Goal: Information Seeking & Learning: Learn about a topic

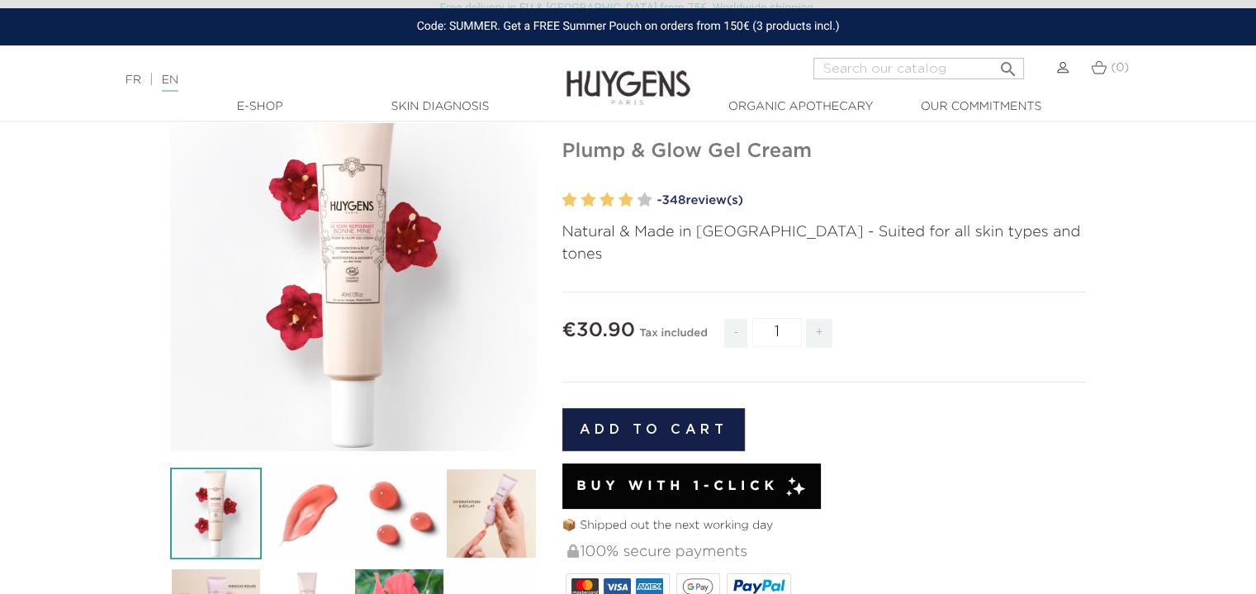
scroll to position [127, 0]
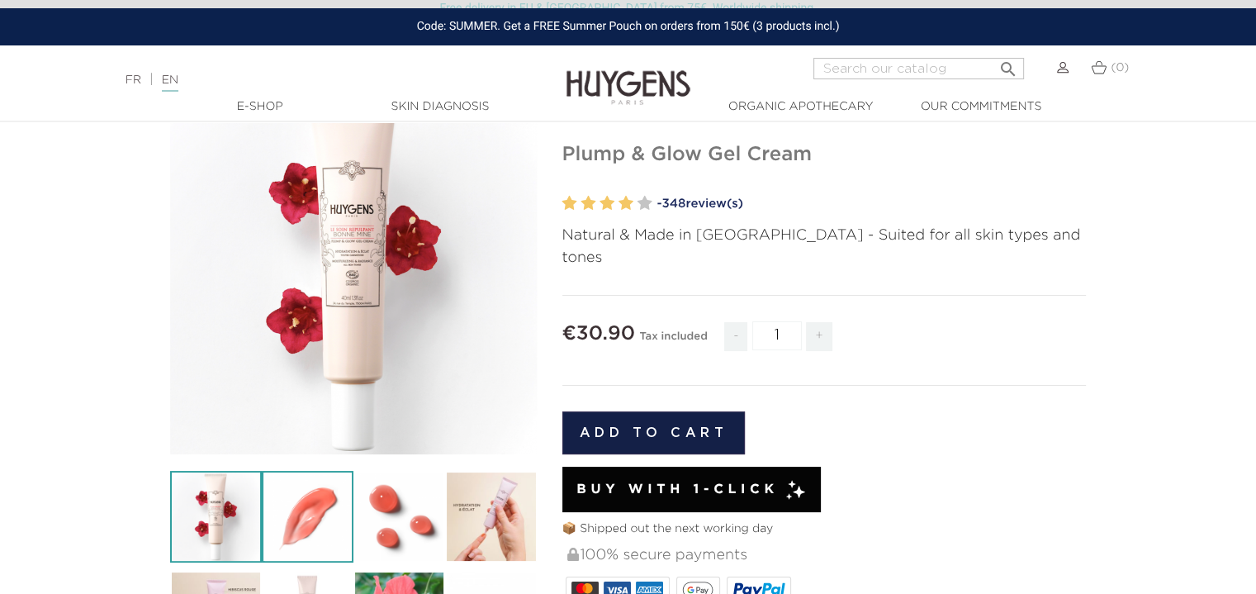
click at [294, 514] on img at bounding box center [308, 517] width 92 height 92
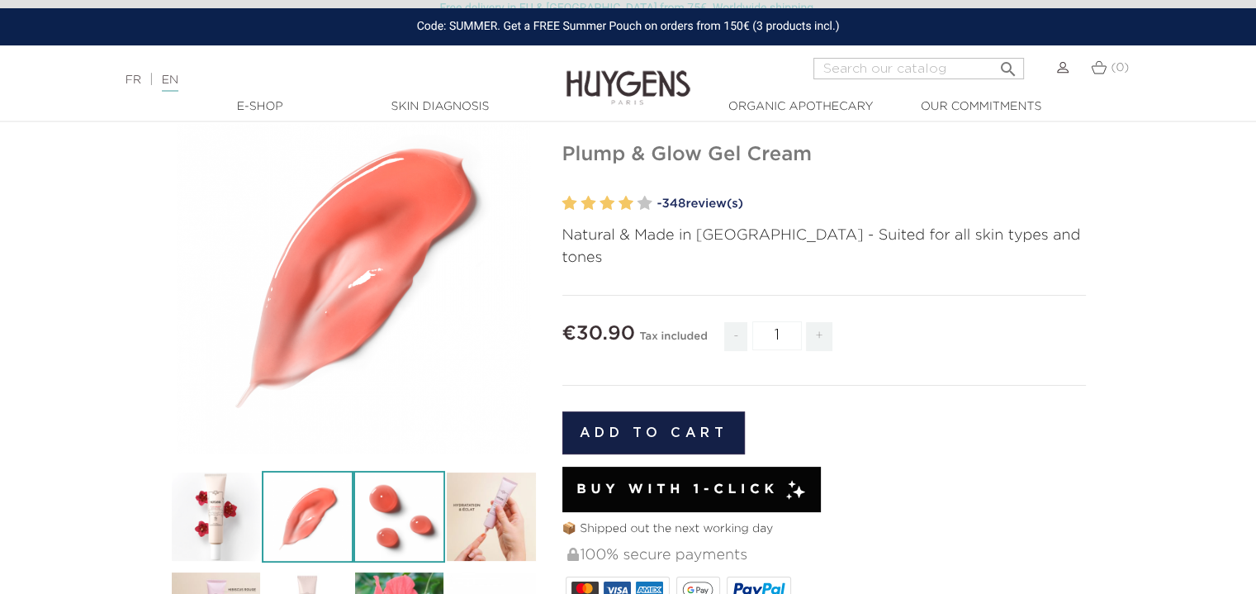
click at [393, 517] on img at bounding box center [399, 517] width 92 height 92
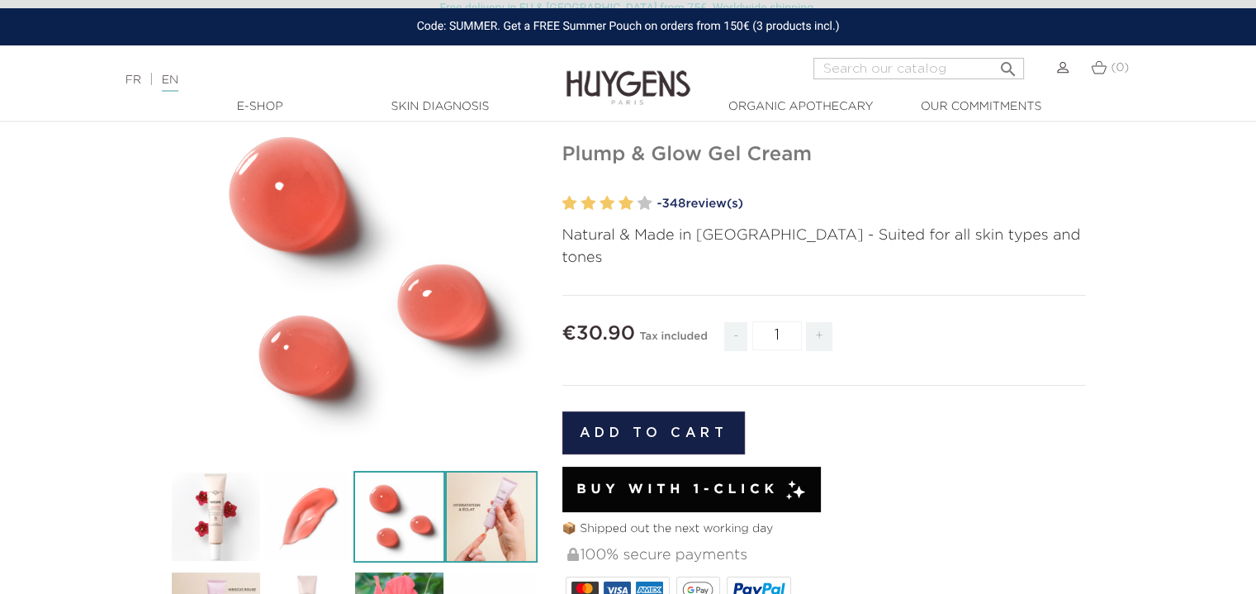
click at [486, 514] on img at bounding box center [491, 517] width 92 height 92
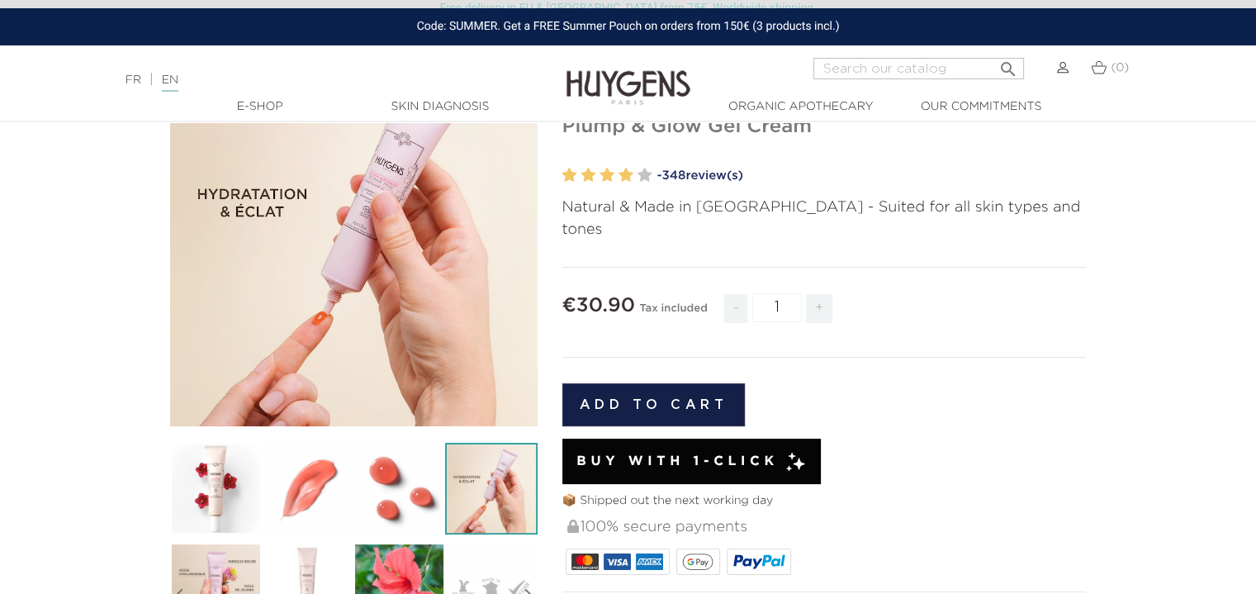
scroll to position [201, 0]
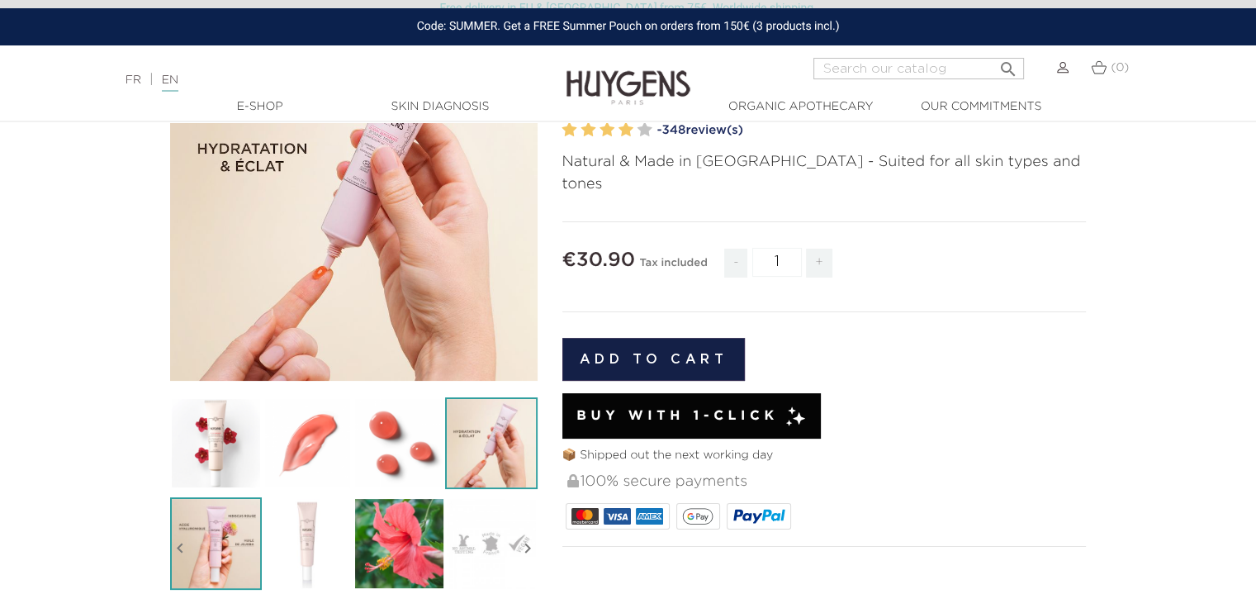
click at [223, 531] on img at bounding box center [216, 543] width 92 height 92
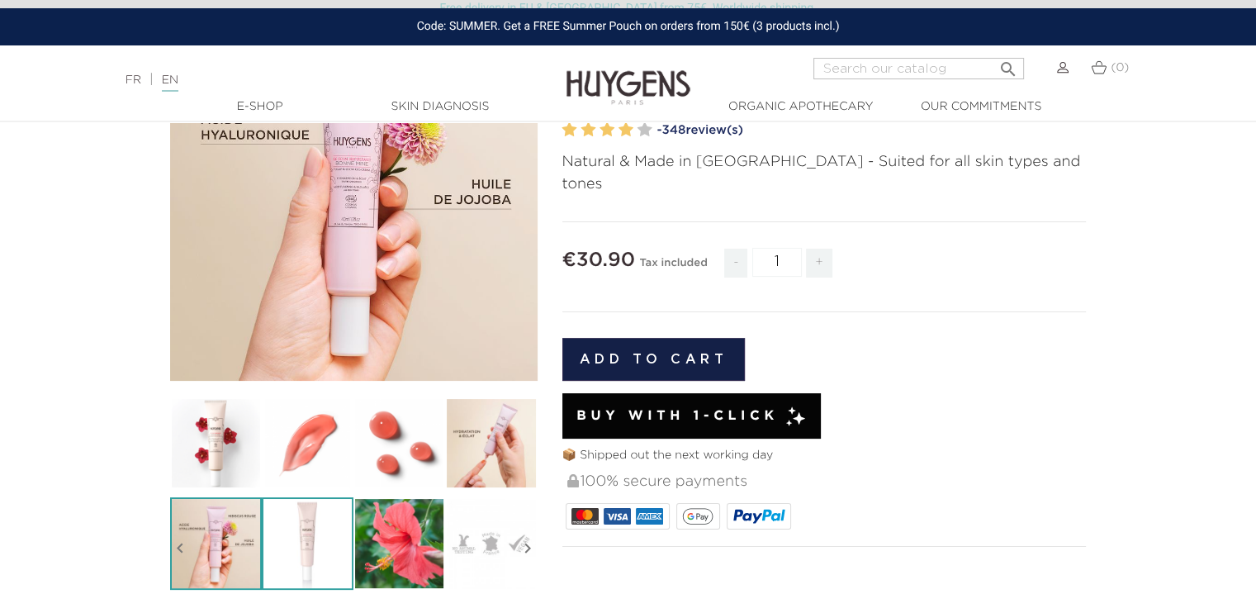
click at [292, 537] on img at bounding box center [308, 543] width 92 height 92
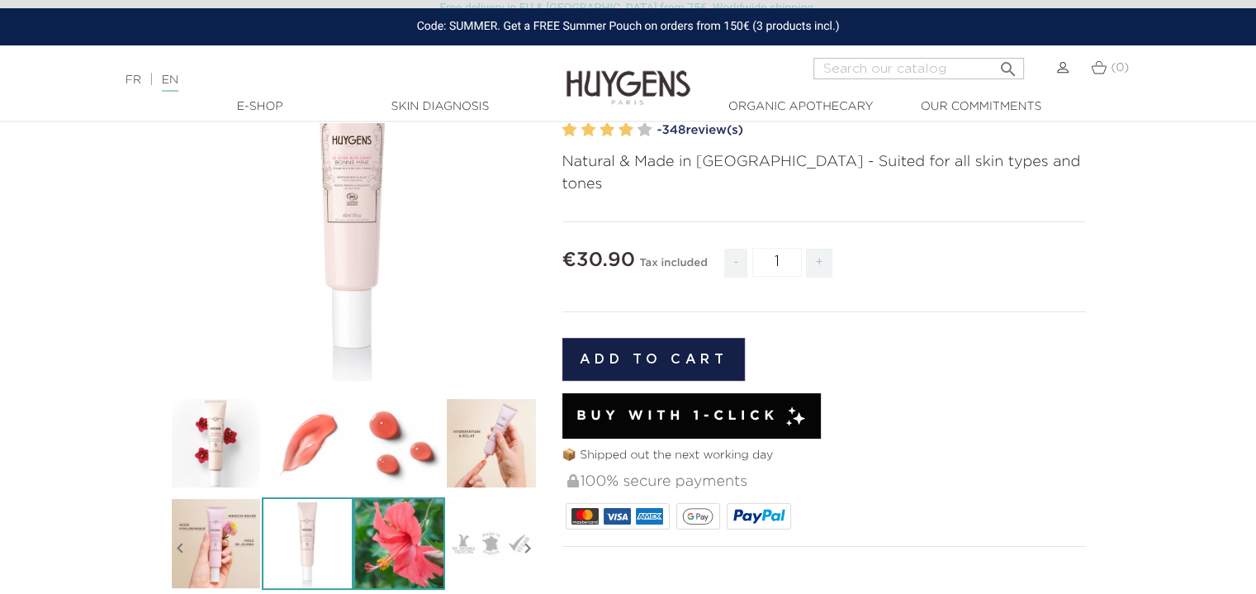
click at [391, 562] on img at bounding box center [399, 543] width 92 height 92
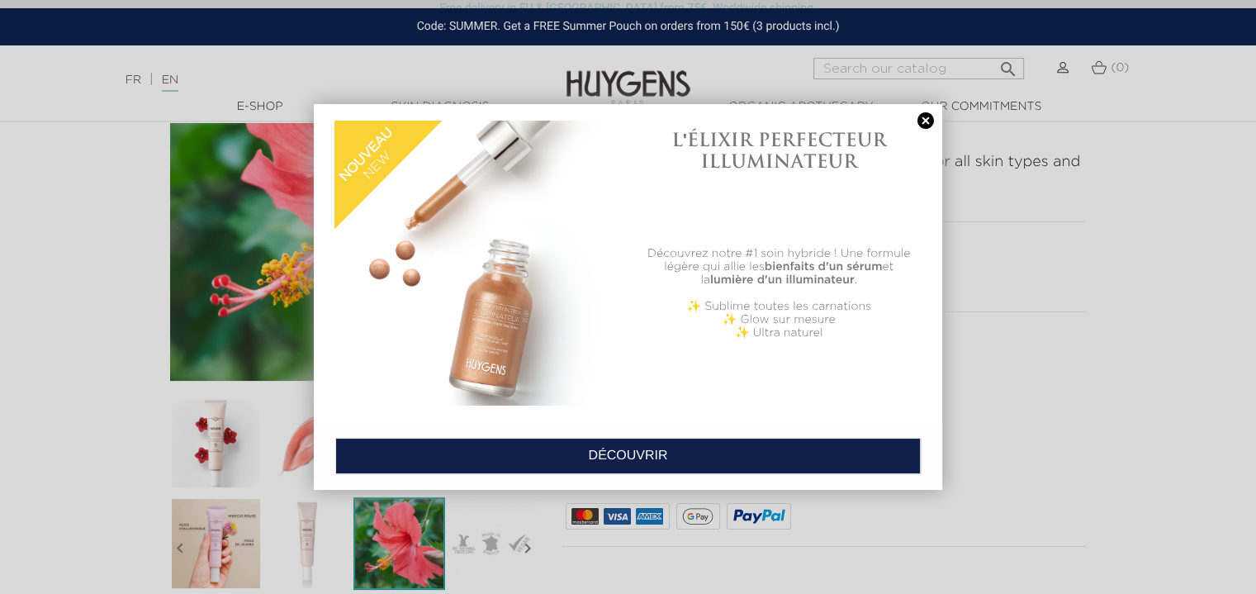
click at [925, 116] on link at bounding box center [925, 120] width 23 height 17
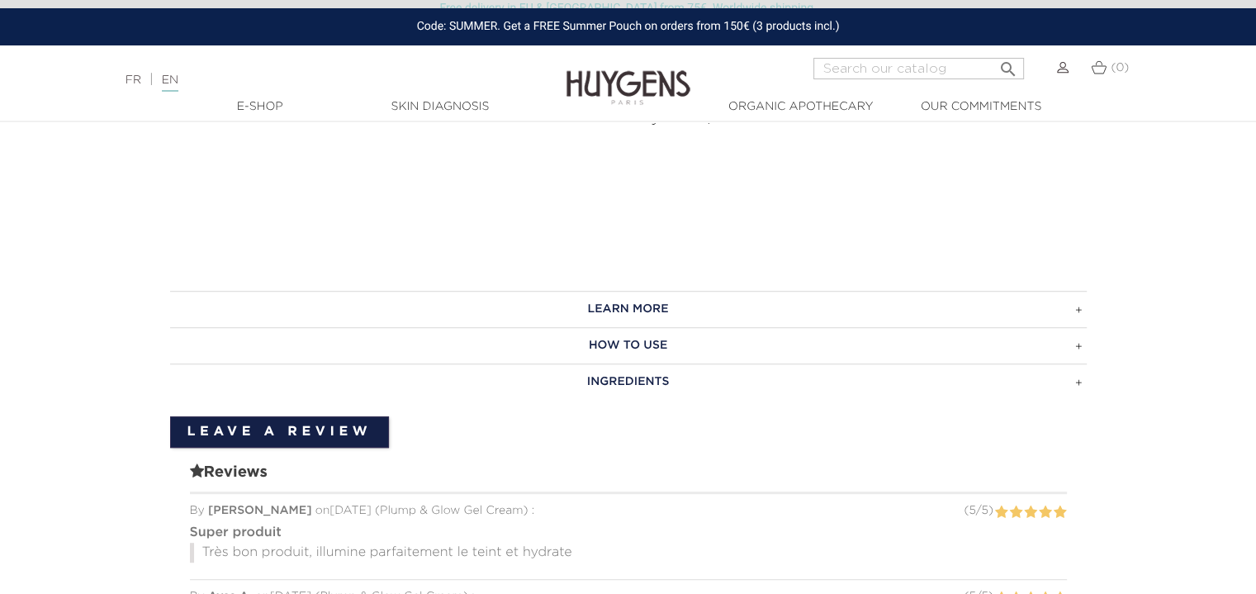
scroll to position [803, 0]
click at [625, 290] on h3 "LEARN MORE" at bounding box center [628, 308] width 917 height 36
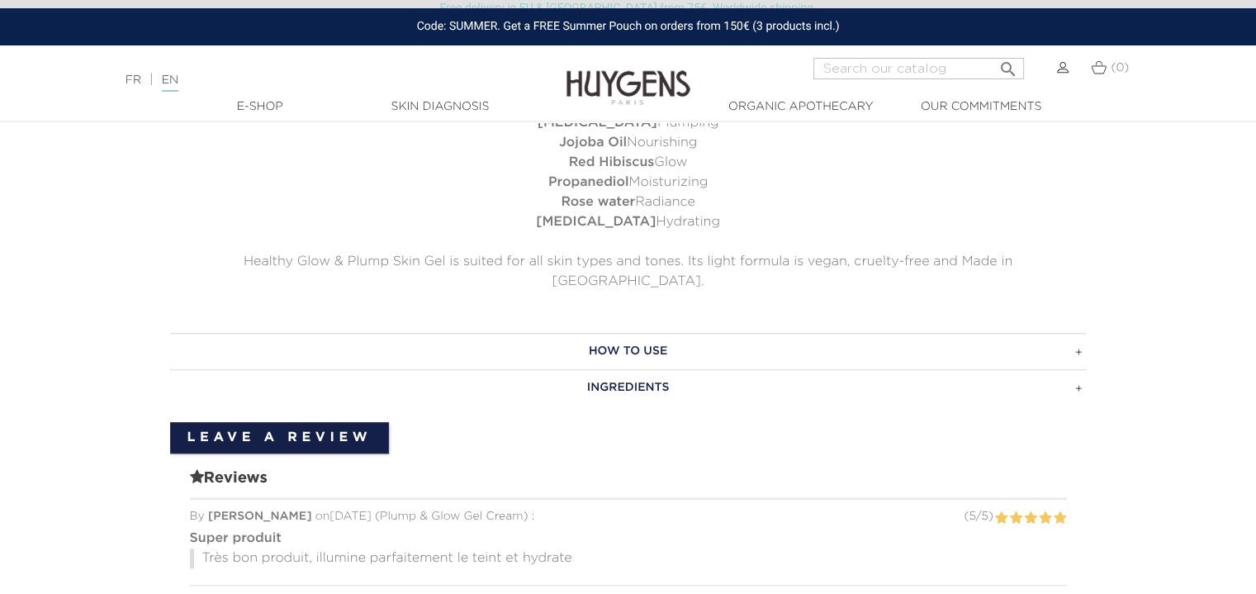
scroll to position [1121, 0]
click at [1059, 331] on h3 "HOW TO USE" at bounding box center [628, 349] width 917 height 36
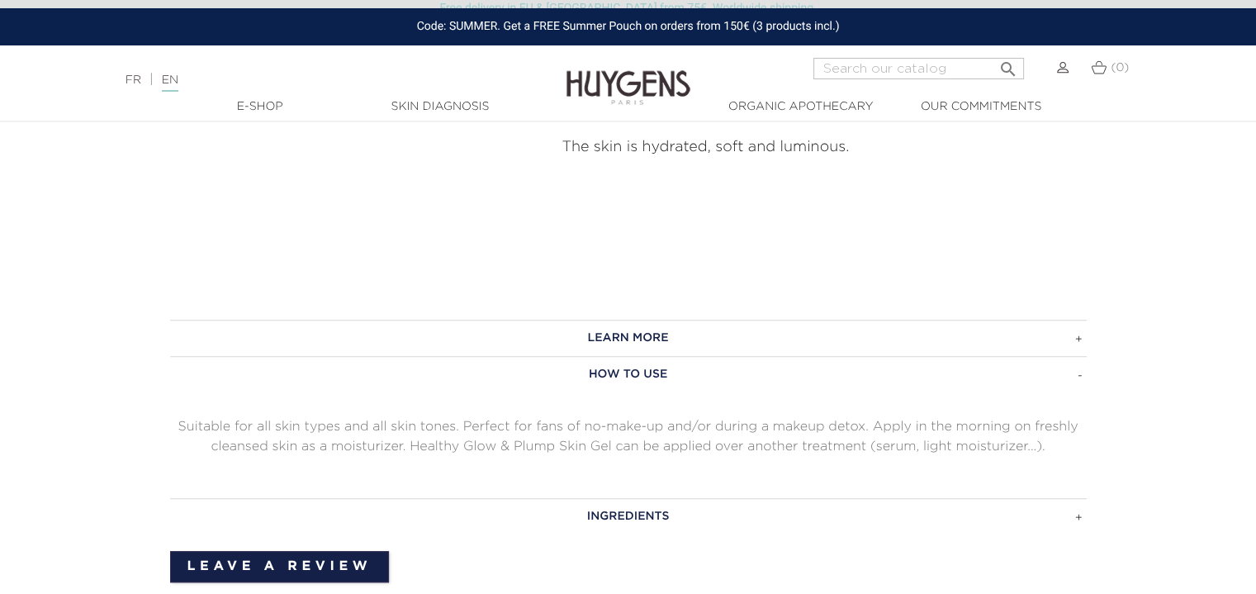
scroll to position [749, 0]
